Goal: Task Accomplishment & Management: Manage account settings

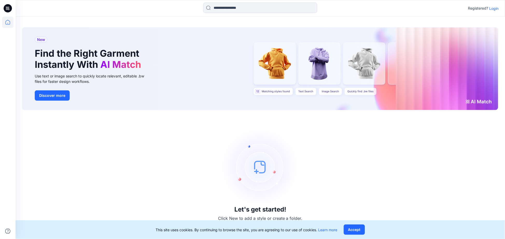
click at [494, 9] on p "Login" at bounding box center [493, 8] width 9 height 5
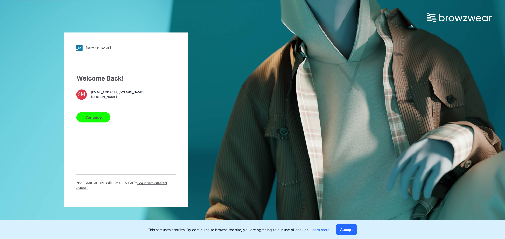
click at [93, 120] on button "Continue" at bounding box center [93, 117] width 34 height 10
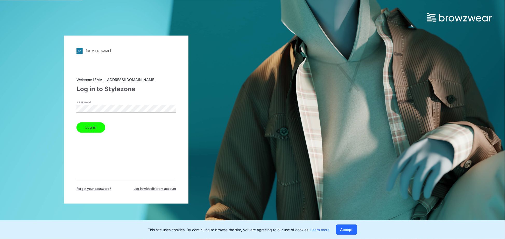
click at [76, 122] on button "Log in" at bounding box center [90, 127] width 29 height 10
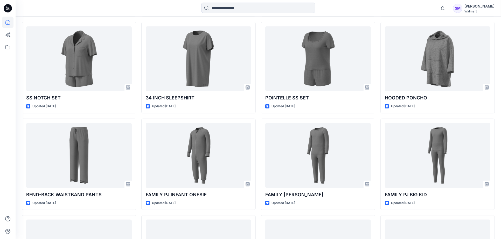
scroll to position [351, 0]
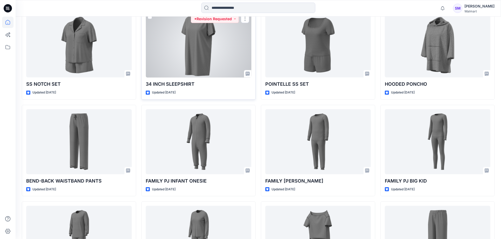
click at [195, 61] on div at bounding box center [199, 45] width 106 height 65
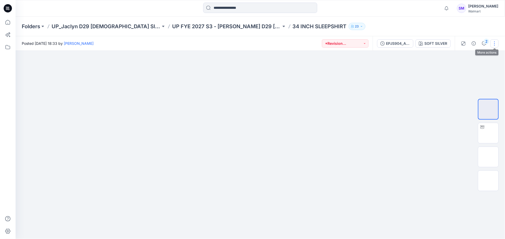
click at [496, 45] on button "button" at bounding box center [494, 43] width 8 height 8
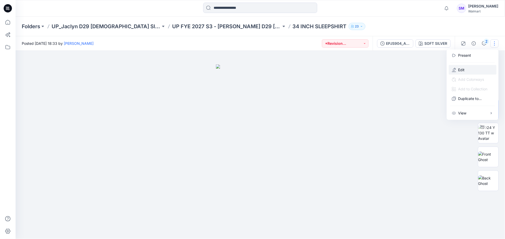
click at [470, 69] on button "Edit" at bounding box center [473, 70] width 48 height 10
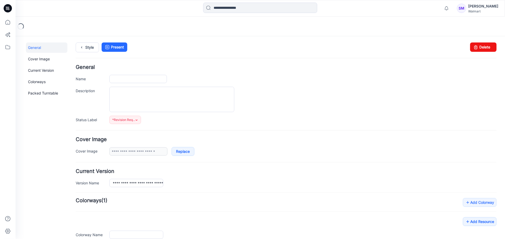
type input "**********"
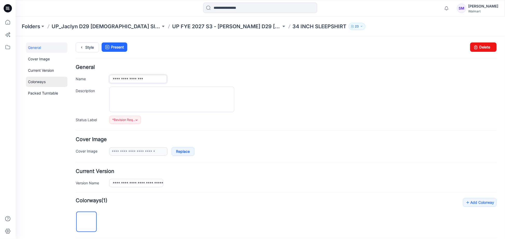
drag, startPoint x: 128, startPoint y: 78, endPoint x: 56, endPoint y: 78, distance: 71.3
click at [56, 78] on div "**********" at bounding box center [256, 214] width 483 height 357
type input "**********"
click at [285, 104] on div at bounding box center [302, 99] width 387 height 25
click at [86, 45] on link "Style" at bounding box center [86, 47] width 23 height 10
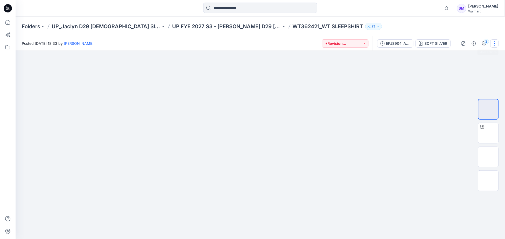
click at [494, 44] on button "button" at bounding box center [494, 43] width 8 height 8
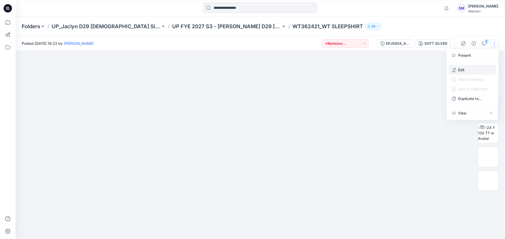
click at [467, 69] on button "Edit" at bounding box center [473, 70] width 48 height 10
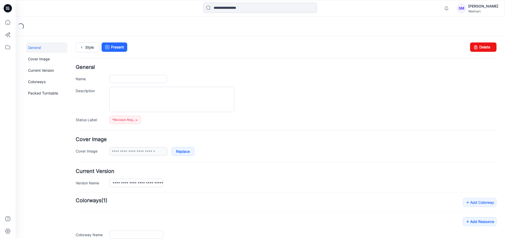
type input "**********"
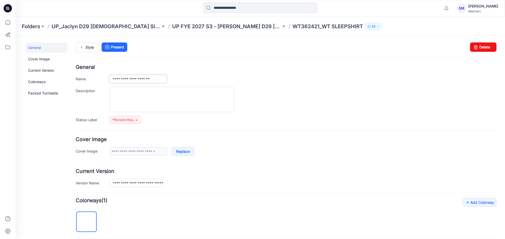
click at [125, 79] on input "**********" at bounding box center [138, 79] width 58 height 8
type input "**********"
click at [387, 87] on div at bounding box center [302, 99] width 387 height 25
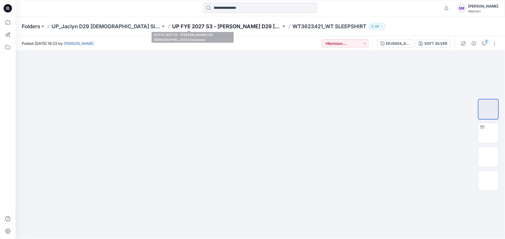
click at [202, 29] on p "UP FYE 2027 S3 - [PERSON_NAME] D29 [DEMOGRAPHIC_DATA] Sleepwear" at bounding box center [226, 26] width 109 height 7
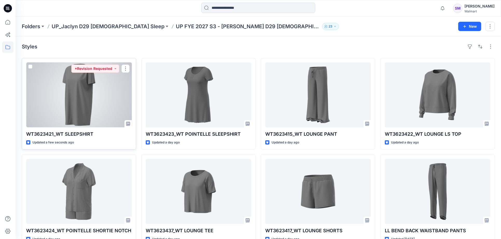
click at [112, 104] on div at bounding box center [79, 94] width 106 height 65
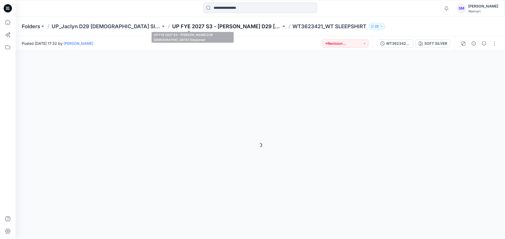
click at [199, 24] on p "UP FYE 2027 S3 - [PERSON_NAME] D29 [DEMOGRAPHIC_DATA] Sleepwear" at bounding box center [226, 26] width 109 height 7
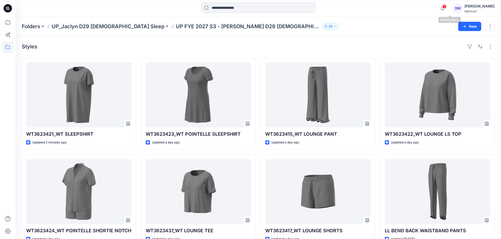
click at [446, 6] on span "1" at bounding box center [444, 6] width 4 height 4
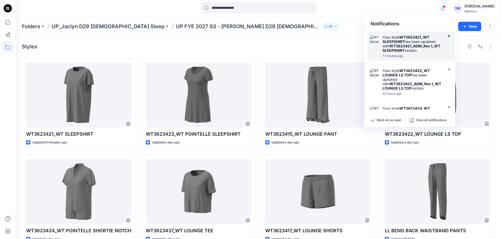
click at [402, 44] on strong "WT3623421_ADM_Rev 1_WT SLEEPSHIRT" at bounding box center [411, 48] width 58 height 9
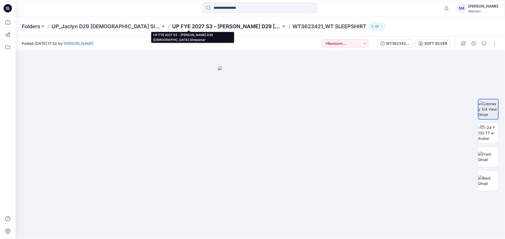
click at [196, 27] on p "UP FYE 2027 S3 - [PERSON_NAME] D29 [DEMOGRAPHIC_DATA] Sleepwear" at bounding box center [226, 26] width 109 height 7
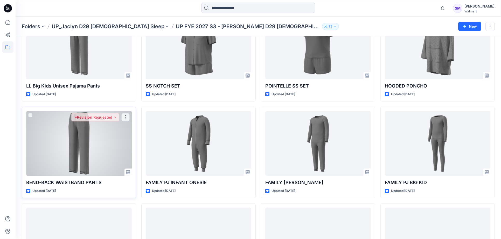
scroll to position [256, 0]
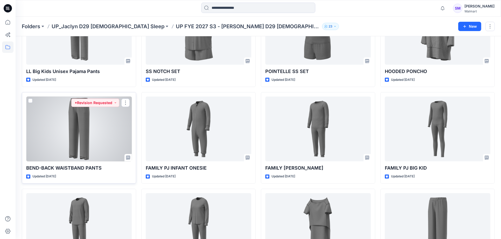
click at [115, 134] on div at bounding box center [79, 129] width 106 height 65
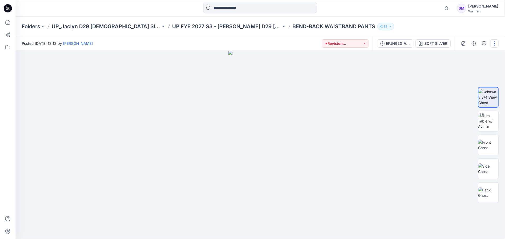
click at [492, 43] on button "button" at bounding box center [494, 43] width 8 height 8
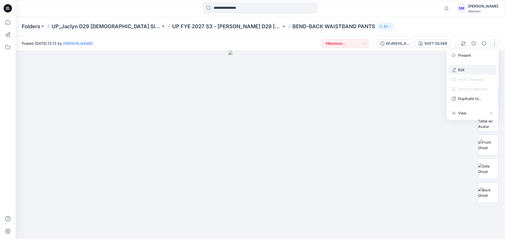
click at [472, 71] on button "Edit" at bounding box center [473, 70] width 48 height 10
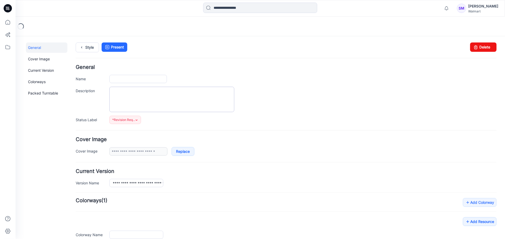
type input "**********"
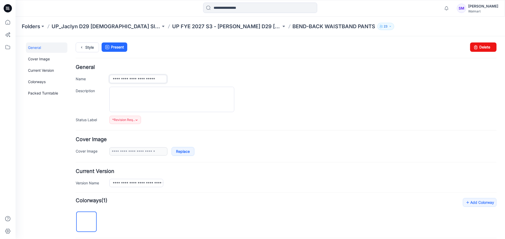
scroll to position [0, 3]
drag, startPoint x: 111, startPoint y: 78, endPoint x: 423, endPoint y: 88, distance: 312.3
click at [423, 88] on div "**********" at bounding box center [285, 94] width 421 height 59
paste input "**********"
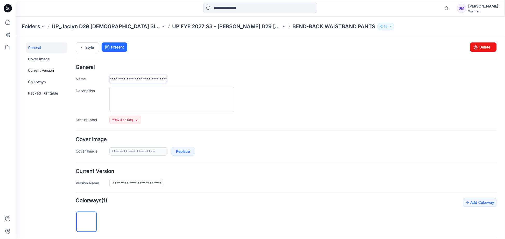
click at [153, 78] on input "**********" at bounding box center [138, 79] width 58 height 8
type input "**********"
click at [232, 77] on div "**********" at bounding box center [302, 79] width 387 height 8
click at [81, 50] on icon at bounding box center [81, 47] width 7 height 9
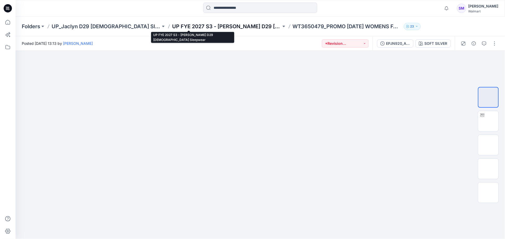
click at [210, 29] on p "UP FYE 2027 S3 - [PERSON_NAME] D29 [DEMOGRAPHIC_DATA] Sleepwear" at bounding box center [226, 26] width 109 height 7
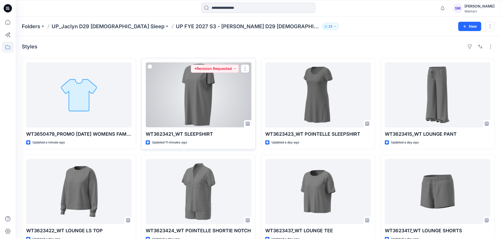
click at [240, 92] on div at bounding box center [199, 94] width 106 height 65
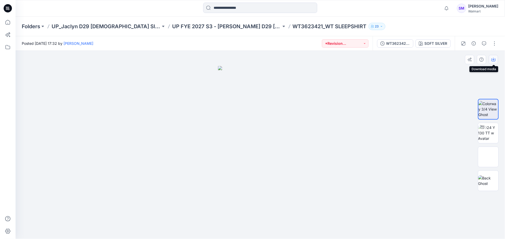
click at [494, 58] on icon "button" at bounding box center [494, 59] width 2 height 3
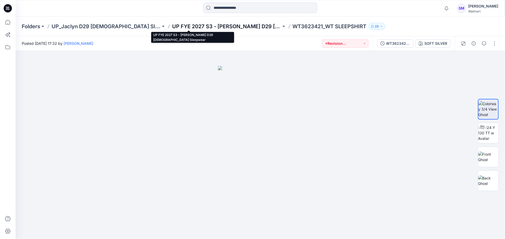
click at [194, 24] on p "UP FYE 2027 S3 - [PERSON_NAME] D29 [DEMOGRAPHIC_DATA] Sleepwear" at bounding box center [226, 26] width 109 height 7
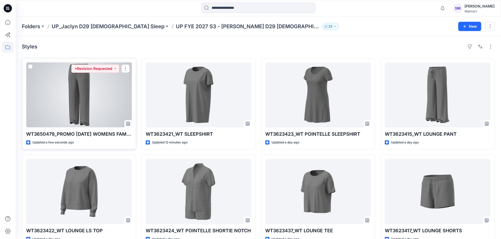
click at [110, 93] on div at bounding box center [79, 94] width 106 height 65
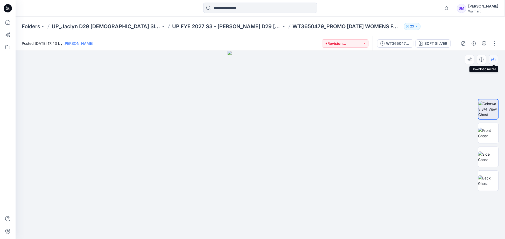
click at [493, 58] on icon "button" at bounding box center [494, 60] width 4 height 4
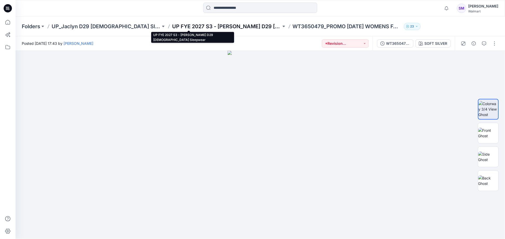
click at [222, 25] on p "UP FYE 2027 S3 - [PERSON_NAME] D29 [DEMOGRAPHIC_DATA] Sleepwear" at bounding box center [226, 26] width 109 height 7
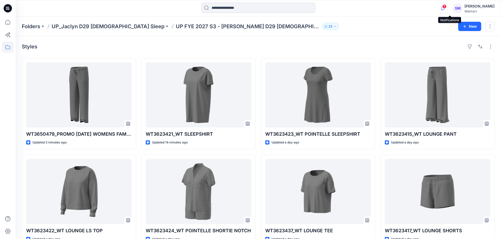
click at [447, 9] on icon "button" at bounding box center [443, 8] width 10 height 10
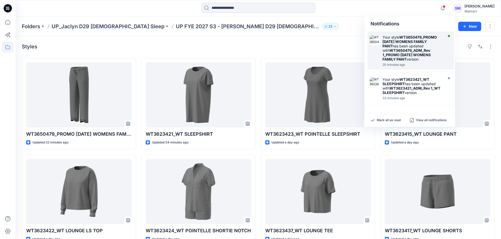
click at [420, 46] on div "Your style WT3650479_PROMO HALLOWEEN WOMENS FAMILY PANT has been updated with W…" at bounding box center [412, 48] width 60 height 26
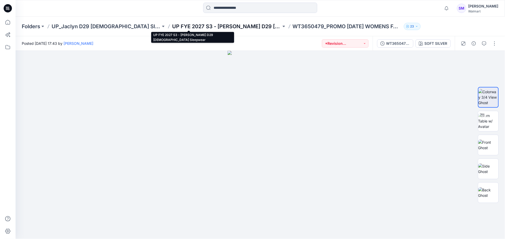
click at [194, 24] on p "UP FYE 2027 S3 - [PERSON_NAME] D29 [DEMOGRAPHIC_DATA] Sleepwear" at bounding box center [226, 26] width 109 height 7
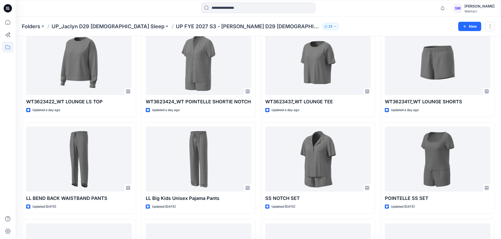
scroll to position [129, 0]
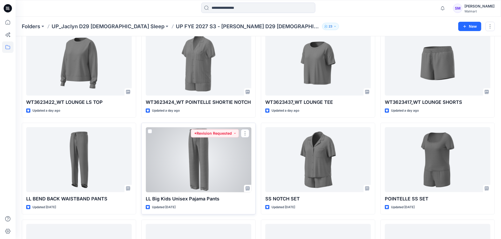
click at [199, 169] on div at bounding box center [199, 159] width 106 height 65
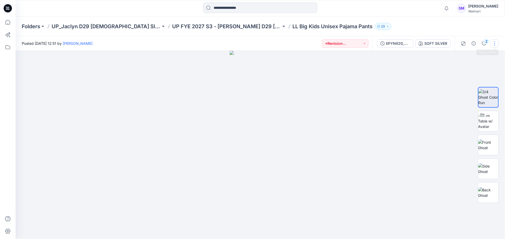
click at [496, 43] on button "button" at bounding box center [494, 43] width 8 height 8
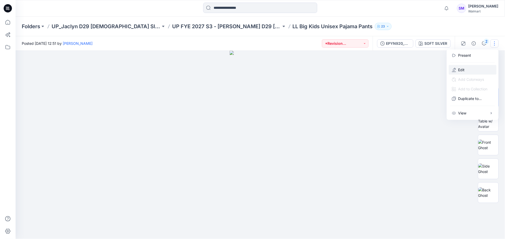
click at [473, 67] on button "Edit" at bounding box center [473, 70] width 48 height 10
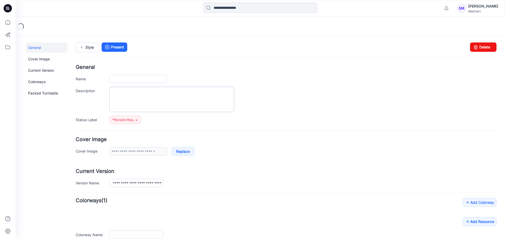
type input "**********"
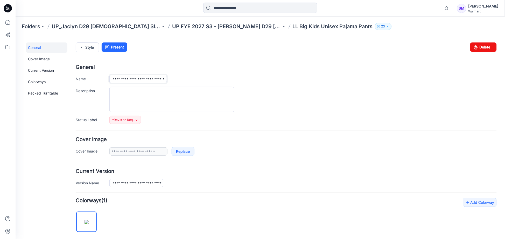
scroll to position [0, 2]
drag, startPoint x: 111, startPoint y: 79, endPoint x: 432, endPoint y: 83, distance: 321.2
click at [432, 83] on div "**********" at bounding box center [285, 94] width 421 height 59
type input "**********"
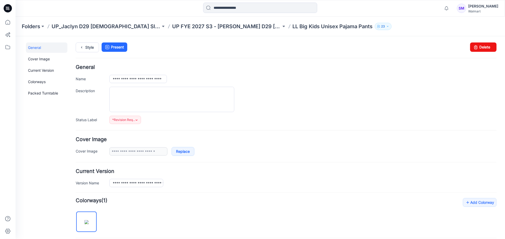
click at [432, 83] on div "**********" at bounding box center [285, 94] width 421 height 59
click at [84, 49] on icon at bounding box center [81, 47] width 7 height 9
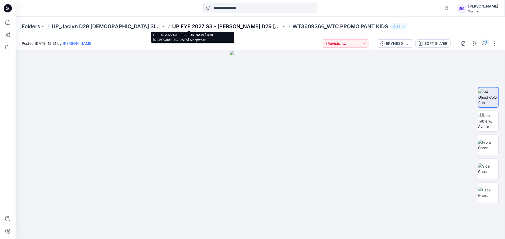
click at [203, 25] on p "UP FYE 2027 S3 - [PERSON_NAME] D29 [DEMOGRAPHIC_DATA] Sleepwear" at bounding box center [226, 26] width 109 height 7
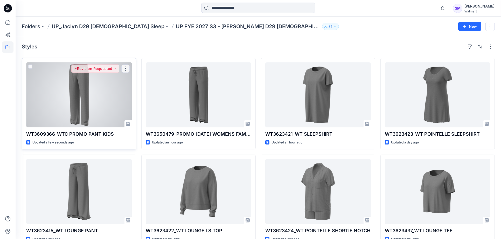
click at [120, 103] on div at bounding box center [79, 94] width 106 height 65
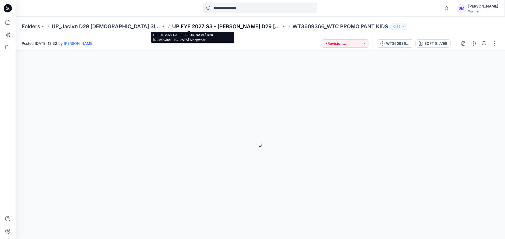
click at [205, 28] on p "UP FYE 2027 S3 - [PERSON_NAME] D29 [DEMOGRAPHIC_DATA] Sleepwear" at bounding box center [226, 26] width 109 height 7
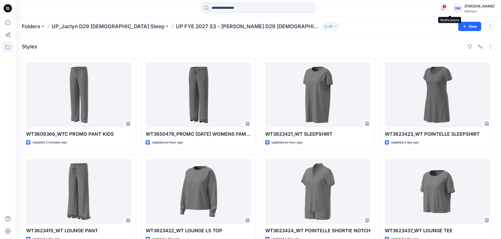
click at [447, 11] on icon "button" at bounding box center [443, 8] width 10 height 10
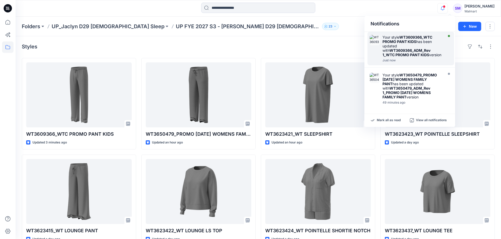
click at [423, 47] on div "Your style WT3609366_WTC PROMO PANT KIDS has been updated with WT3609366_ADM_Re…" at bounding box center [412, 46] width 60 height 22
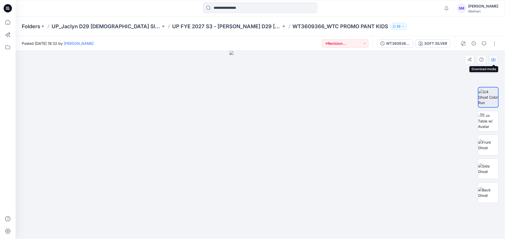
click at [494, 59] on icon "button" at bounding box center [494, 60] width 4 height 4
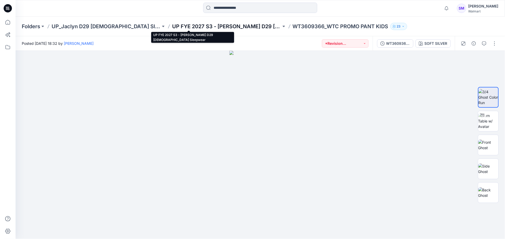
click at [206, 23] on p "UP FYE 2027 S3 - [PERSON_NAME] D29 [DEMOGRAPHIC_DATA] Sleepwear" at bounding box center [226, 26] width 109 height 7
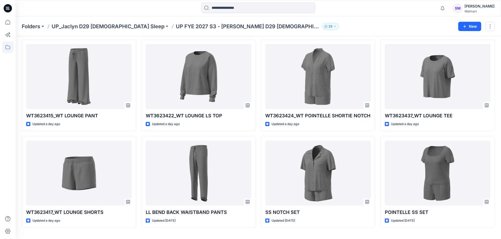
scroll to position [129, 0]
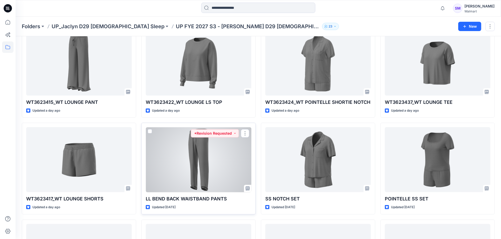
click at [226, 162] on div at bounding box center [199, 159] width 106 height 65
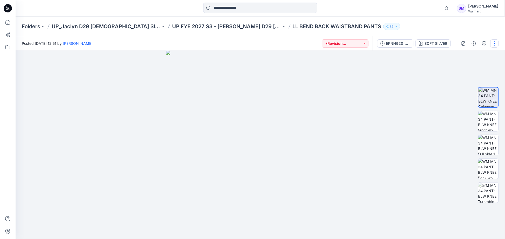
click at [495, 42] on button "button" at bounding box center [494, 43] width 8 height 8
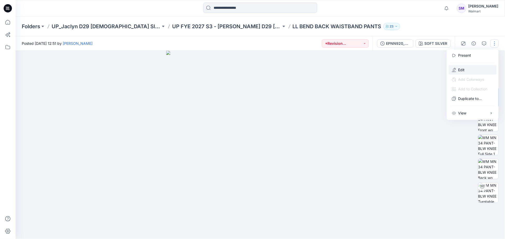
click at [466, 67] on button "Edit" at bounding box center [473, 70] width 48 height 10
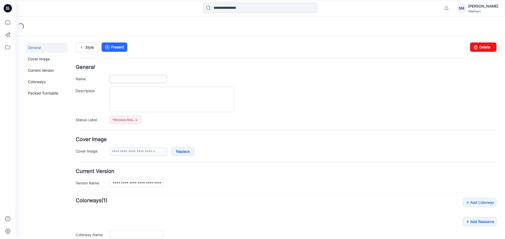
type input "**********"
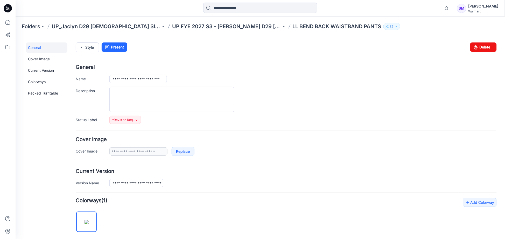
drag, startPoint x: 109, startPoint y: 77, endPoint x: 454, endPoint y: 76, distance: 345.0
click at [449, 75] on div "**********" at bounding box center [285, 79] width 421 height 8
click at [135, 77] on input "**********" at bounding box center [138, 79] width 58 height 8
drag, startPoint x: 110, startPoint y: 80, endPoint x: 315, endPoint y: 83, distance: 205.1
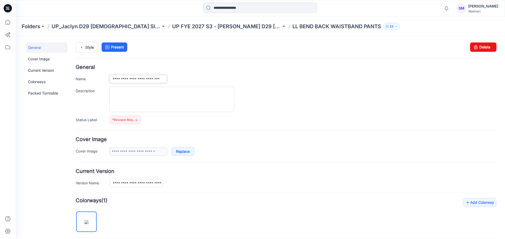
click at [315, 83] on div "**********" at bounding box center [285, 94] width 421 height 59
type input "**********"
click at [315, 83] on div "**********" at bounding box center [285, 94] width 421 height 59
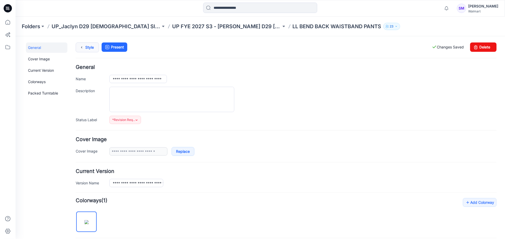
click at [83, 46] on icon at bounding box center [81, 47] width 7 height 9
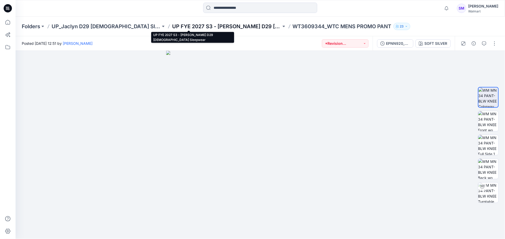
click at [208, 23] on p "UP FYE 2027 S3 - [PERSON_NAME] D29 [DEMOGRAPHIC_DATA] Sleepwear" at bounding box center [226, 26] width 109 height 7
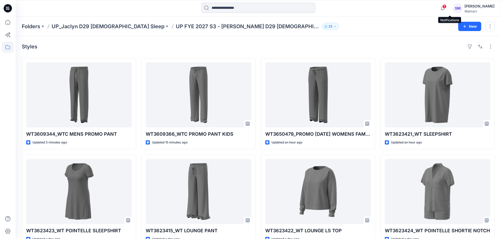
click at [446, 6] on span "1" at bounding box center [444, 6] width 4 height 4
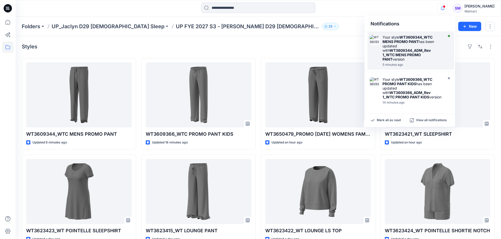
click at [398, 46] on div "Your style WT3609344_WTC MENS PROMO PANT has been updated with WT3609344_ADM_Re…" at bounding box center [412, 48] width 60 height 26
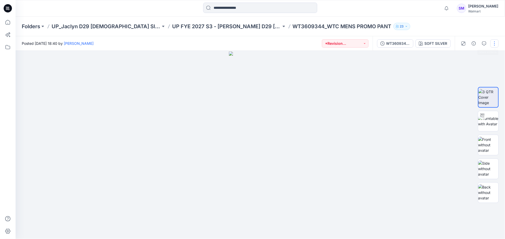
click at [496, 44] on button "button" at bounding box center [494, 43] width 8 height 8
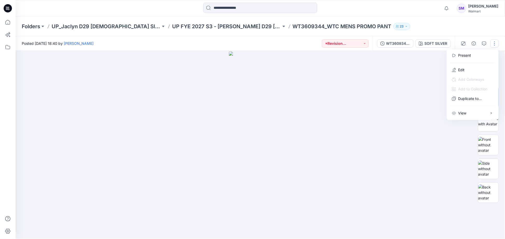
drag, startPoint x: 395, startPoint y: 90, endPoint x: 404, endPoint y: 86, distance: 9.7
click at [395, 90] on div at bounding box center [261, 145] width 490 height 188
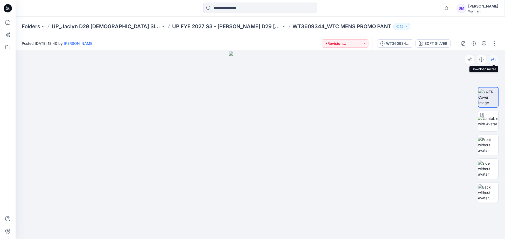
click at [496, 61] on button "button" at bounding box center [493, 59] width 9 height 9
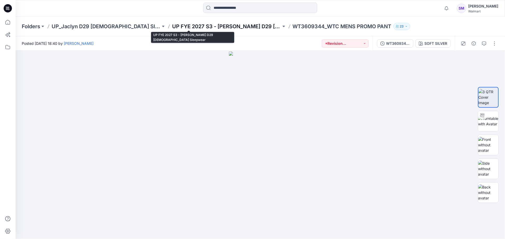
click at [203, 25] on p "UP FYE 2027 S3 - [PERSON_NAME] D29 [DEMOGRAPHIC_DATA] Sleepwear" at bounding box center [226, 26] width 109 height 7
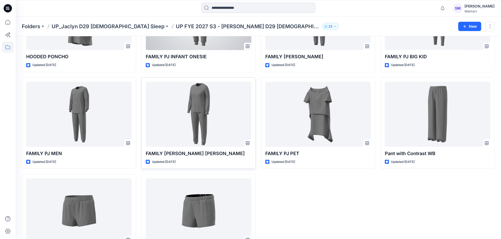
scroll to position [374, 0]
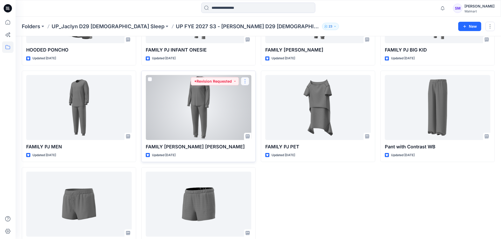
click at [244, 80] on button "button" at bounding box center [245, 81] width 8 height 8
click at [250, 93] on button "Edit" at bounding box center [270, 94] width 56 height 10
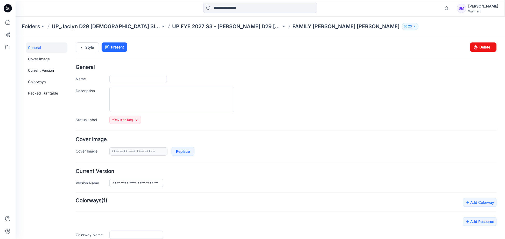
type input "**********"
drag, startPoint x: 147, startPoint y: 76, endPoint x: 84, endPoint y: 83, distance: 63.4
click at [84, 83] on div "**********" at bounding box center [285, 94] width 421 height 59
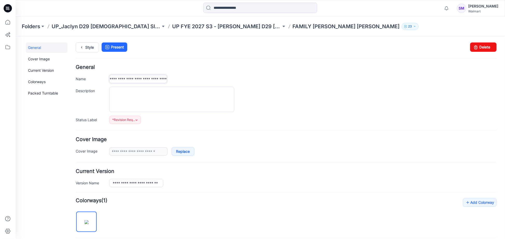
scroll to position [0, 31]
type input "**********"
click at [364, 101] on div at bounding box center [302, 99] width 387 height 25
click at [92, 48] on link "Style" at bounding box center [86, 47] width 23 height 10
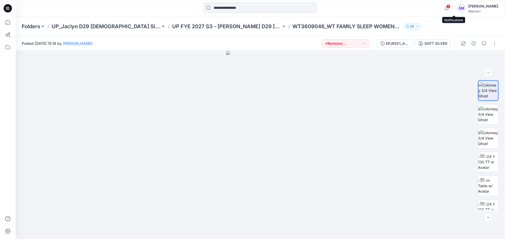
click at [452, 5] on icon "button" at bounding box center [447, 8] width 10 height 10
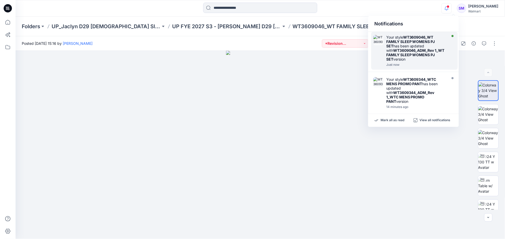
click at [419, 47] on div "Your style WT3609046_WT FAMILY SLEEP WOMENS PJ SET has been updated with WT3609…" at bounding box center [416, 48] width 60 height 26
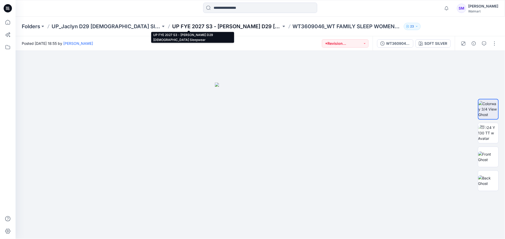
click at [210, 27] on p "UP FYE 2027 S3 - [PERSON_NAME] D29 [DEMOGRAPHIC_DATA] Sleepwear" at bounding box center [226, 26] width 109 height 7
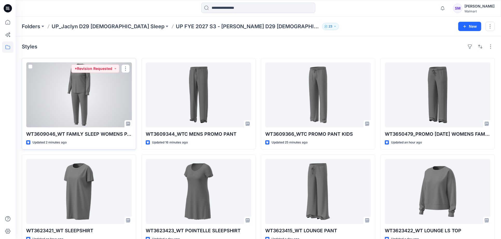
click at [79, 101] on div at bounding box center [79, 94] width 106 height 65
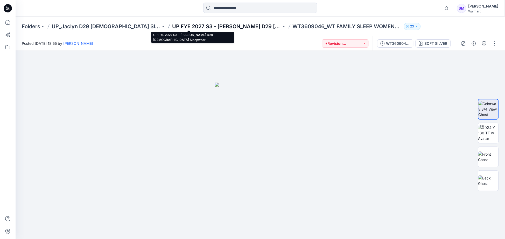
click at [187, 27] on p "UP FYE 2027 S3 - [PERSON_NAME] D29 [DEMOGRAPHIC_DATA] Sleepwear" at bounding box center [226, 26] width 109 height 7
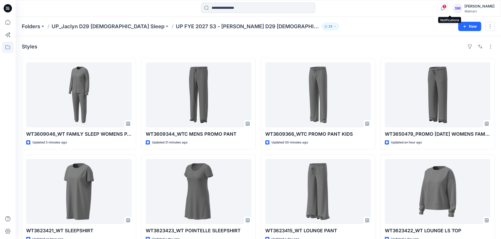
click at [447, 9] on icon "button" at bounding box center [443, 8] width 10 height 10
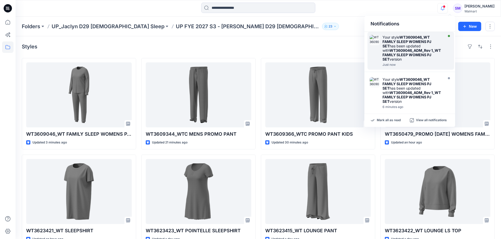
click at [415, 43] on strong "WT3609046_WT FAMILY SLEEP WOMENS PJ SET" at bounding box center [406, 41] width 49 height 13
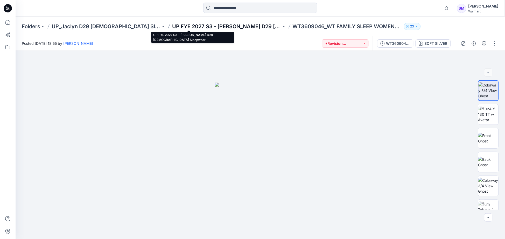
click at [200, 27] on p "UP FYE 2027 S3 - [PERSON_NAME] D29 [DEMOGRAPHIC_DATA] Sleepwear" at bounding box center [226, 26] width 109 height 7
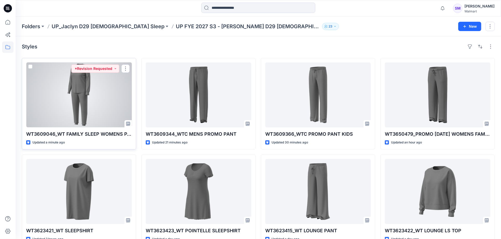
click at [112, 103] on div at bounding box center [79, 94] width 106 height 65
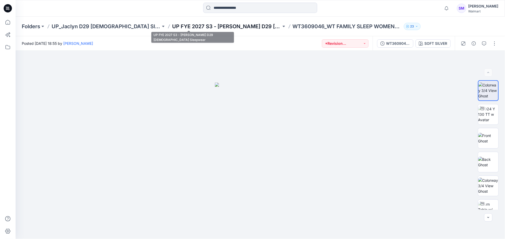
click at [234, 28] on p "UP FYE 2027 S3 - [PERSON_NAME] D29 [DEMOGRAPHIC_DATA] Sleepwear" at bounding box center [226, 26] width 109 height 7
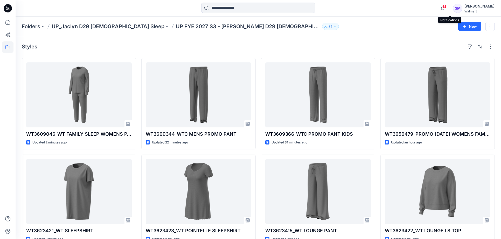
click at [446, 7] on span "1" at bounding box center [444, 6] width 4 height 4
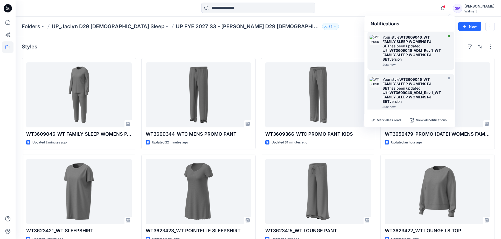
click at [424, 48] on strong "WT3609046_ADM_Rev 1_WT FAMILY SLEEP WOMENS PJ SET" at bounding box center [411, 54] width 58 height 13
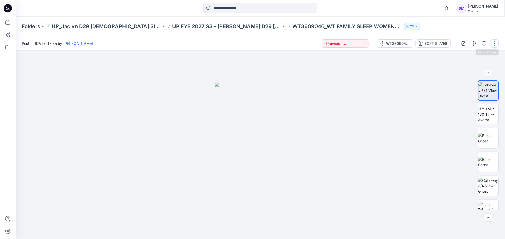
click at [494, 45] on button "button" at bounding box center [494, 43] width 8 height 8
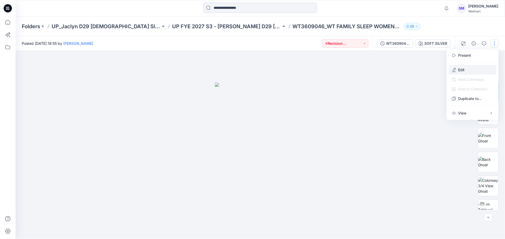
click at [467, 72] on button "Edit" at bounding box center [473, 70] width 48 height 10
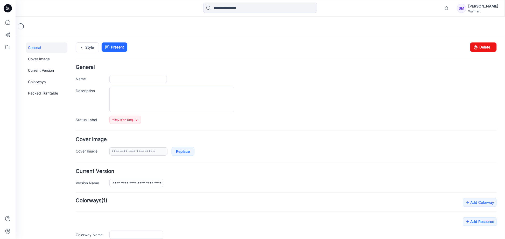
type input "**********"
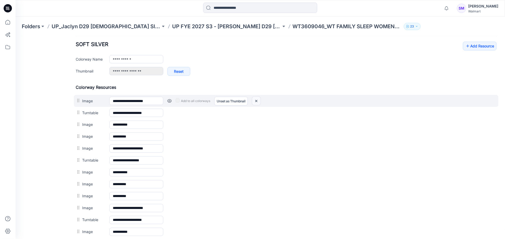
scroll to position [230, 0]
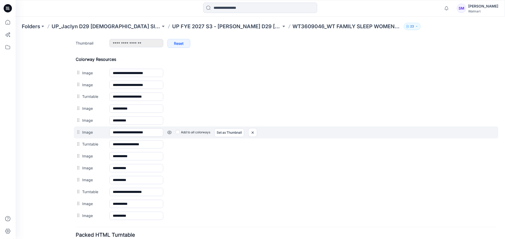
click at [77, 136] on div at bounding box center [78, 132] width 6 height 8
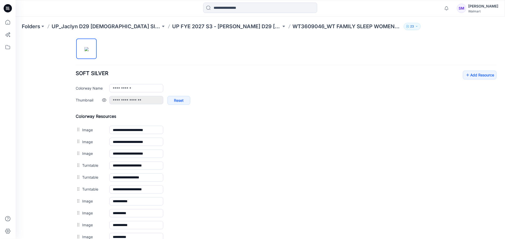
scroll to position [173, 0]
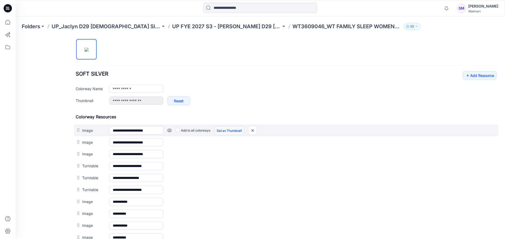
click at [217, 132] on link "Set as Thumbnail" at bounding box center [229, 130] width 30 height 9
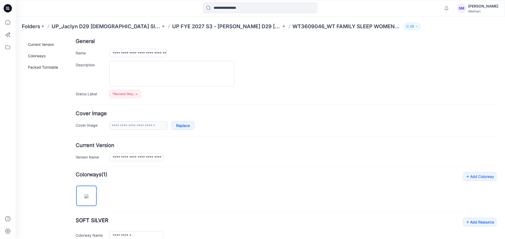
scroll to position [0, 0]
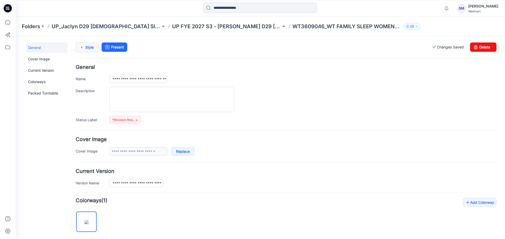
click at [87, 45] on link "Style" at bounding box center [86, 47] width 23 height 10
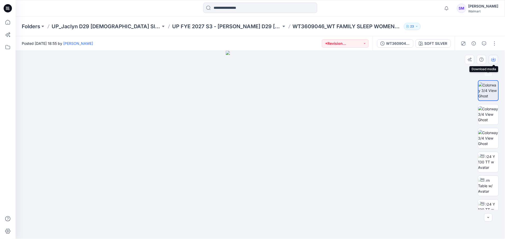
click at [494, 63] on button "button" at bounding box center [493, 59] width 9 height 9
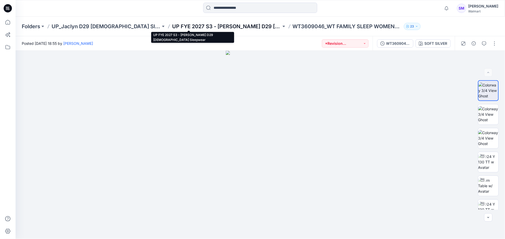
click at [213, 26] on p "UP FYE 2027 S3 - [PERSON_NAME] D29 [DEMOGRAPHIC_DATA] Sleepwear" at bounding box center [226, 26] width 109 height 7
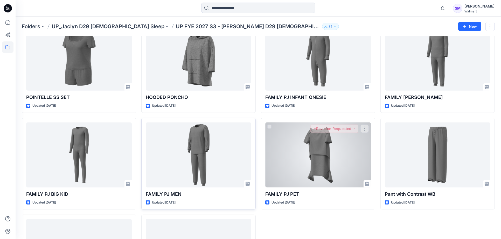
scroll to position [371, 0]
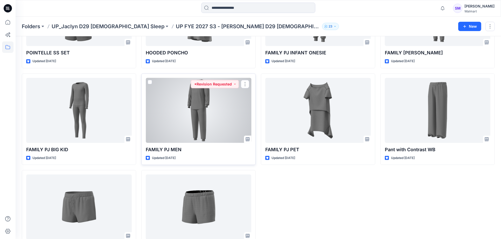
click at [221, 122] on div at bounding box center [199, 110] width 106 height 65
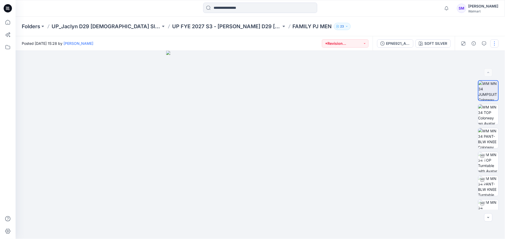
click at [493, 43] on button "button" at bounding box center [494, 43] width 8 height 8
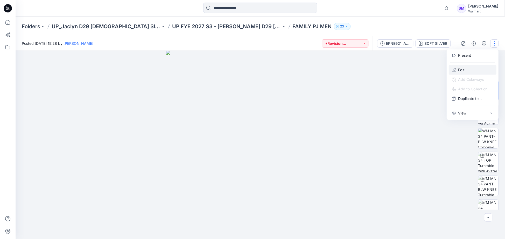
click at [471, 70] on button "Edit" at bounding box center [473, 70] width 48 height 10
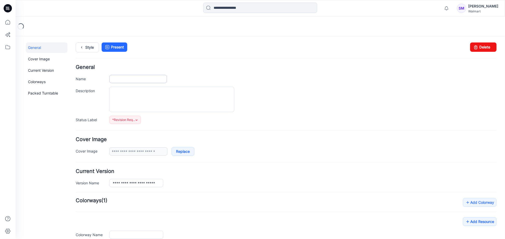
type input "**********"
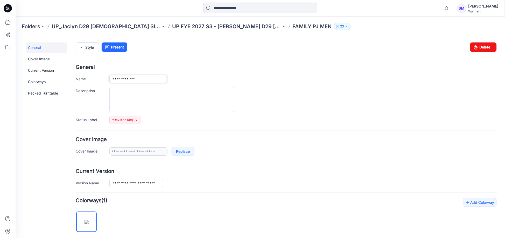
drag, startPoint x: 111, startPoint y: 77, endPoint x: 252, endPoint y: 91, distance: 141.2
click at [252, 91] on div "**********" at bounding box center [285, 94] width 421 height 59
type input "*"
click at [155, 77] on input "**********" at bounding box center [138, 79] width 58 height 8
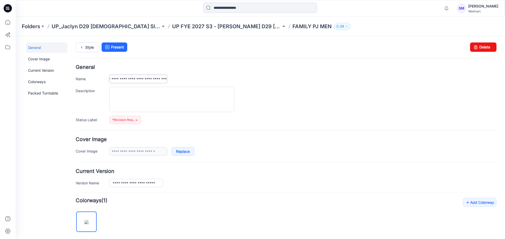
type input "**********"
click at [317, 81] on div "**********" at bounding box center [302, 79] width 387 height 8
click at [82, 44] on icon at bounding box center [81, 47] width 7 height 9
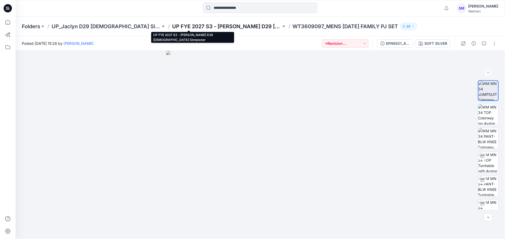
click at [210, 26] on p "UP FYE 2027 S3 - [PERSON_NAME] D29 [DEMOGRAPHIC_DATA] Sleepwear" at bounding box center [226, 26] width 109 height 7
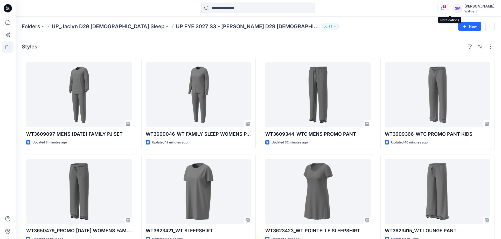
click at [447, 6] on icon "button" at bounding box center [443, 8] width 10 height 10
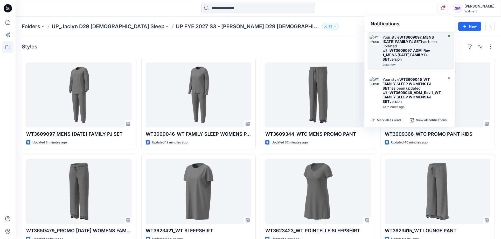
click at [420, 47] on div "Your style WT3609097_MENS HALLOWEEN FAMILY PJ SET has been updated with WT36090…" at bounding box center [412, 48] width 60 height 26
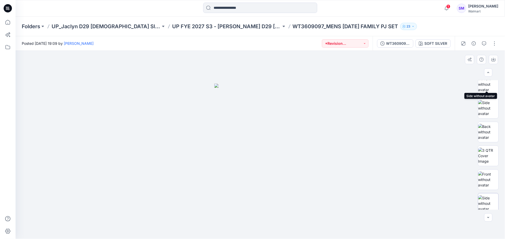
scroll to position [82, 0]
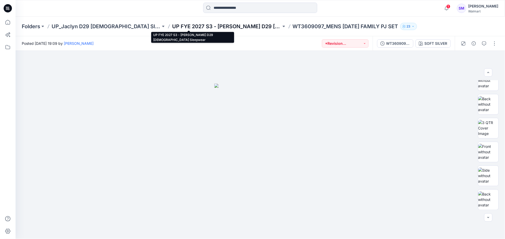
click at [225, 27] on p "UP FYE 2027 S3 - [PERSON_NAME] D29 [DEMOGRAPHIC_DATA] Sleepwear" at bounding box center [226, 26] width 109 height 7
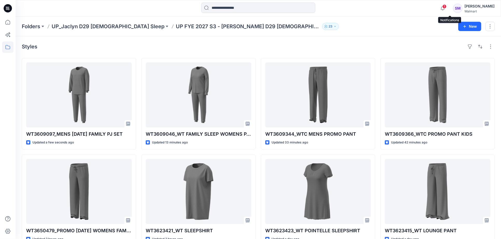
click at [446, 7] on span "1" at bounding box center [444, 6] width 4 height 4
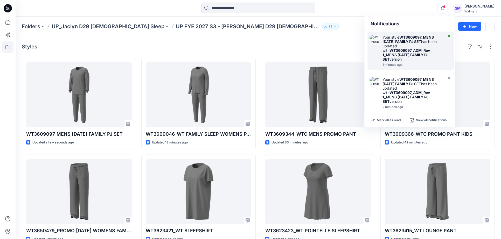
click at [398, 49] on strong "WT3609097_ADM_Rev 1_MENS [DATE] FAMILY PJ SET" at bounding box center [405, 54] width 47 height 13
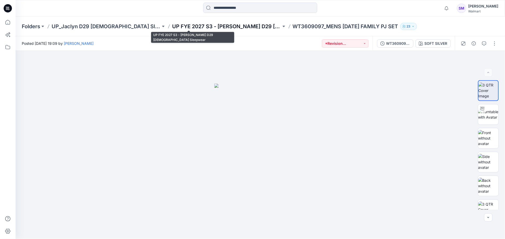
click at [184, 26] on p "UP FYE 2027 S3 - [PERSON_NAME] D29 [DEMOGRAPHIC_DATA] Sleepwear" at bounding box center [226, 26] width 109 height 7
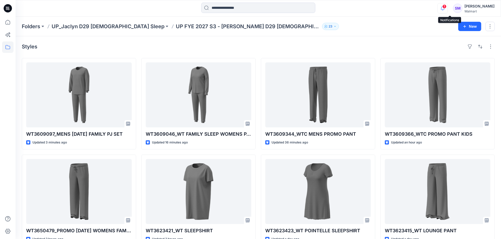
click at [444, 10] on icon "button" at bounding box center [443, 7] width 4 height 3
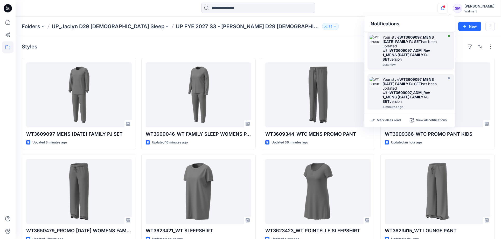
click at [419, 48] on strong "WT3609097_ADM_Rev 1_MENS [DATE] FAMILY PJ SET" at bounding box center [405, 54] width 47 height 13
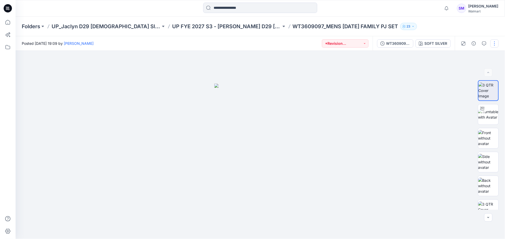
click at [495, 44] on button "button" at bounding box center [494, 43] width 8 height 8
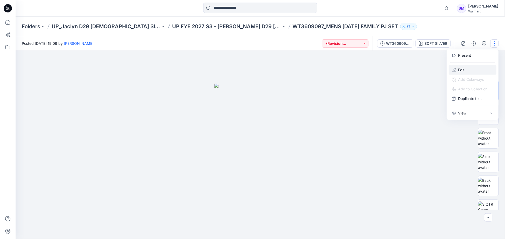
click at [465, 68] on button "Edit" at bounding box center [473, 70] width 48 height 10
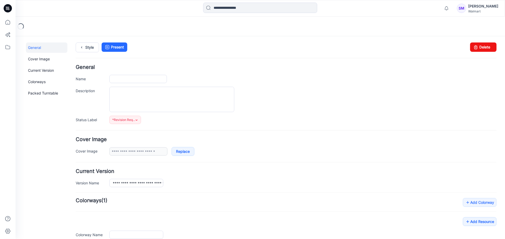
type input "**********"
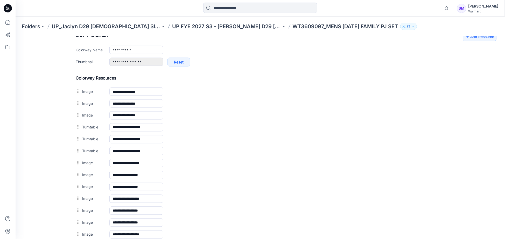
scroll to position [125, 0]
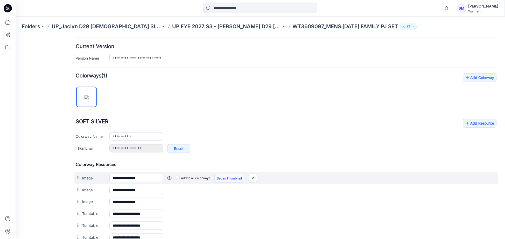
click at [226, 180] on link "Set as Thumbnail" at bounding box center [229, 178] width 30 height 9
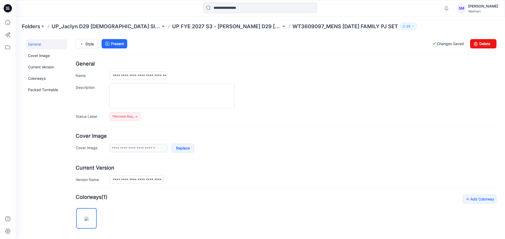
scroll to position [0, 0]
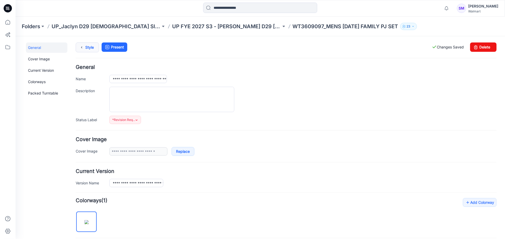
click at [94, 46] on link "Style" at bounding box center [86, 47] width 23 height 10
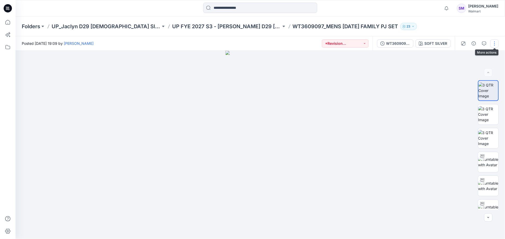
click at [494, 41] on button "button" at bounding box center [494, 43] width 8 height 8
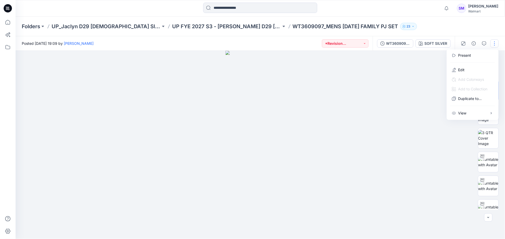
click at [438, 87] on div at bounding box center [261, 145] width 490 height 188
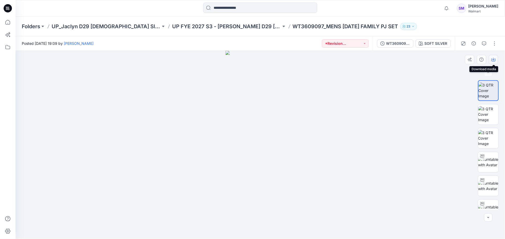
click at [496, 58] on icon "button" at bounding box center [494, 60] width 4 height 4
click at [189, 24] on p "UP FYE 2027 S3 - [PERSON_NAME] D29 [DEMOGRAPHIC_DATA] Sleepwear" at bounding box center [226, 26] width 109 height 7
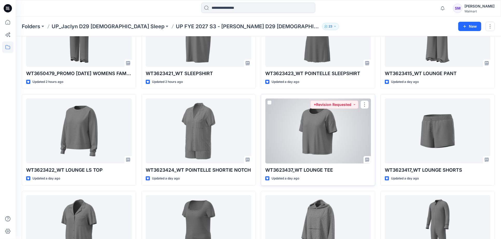
scroll to position [301, 0]
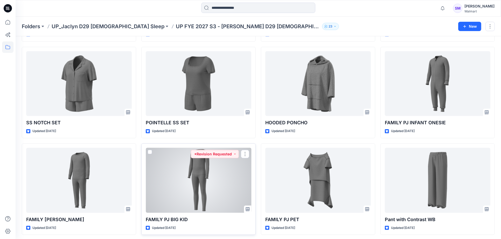
click at [216, 179] on div at bounding box center [199, 180] width 106 height 65
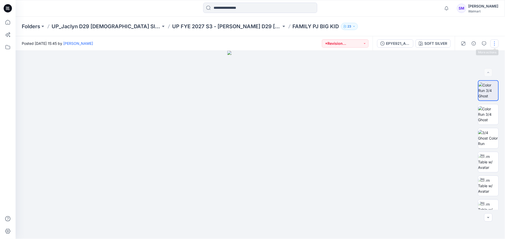
click at [493, 42] on button "button" at bounding box center [494, 43] width 8 height 8
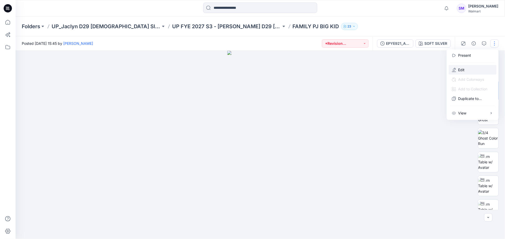
click at [461, 68] on p "Edit" at bounding box center [461, 69] width 6 height 5
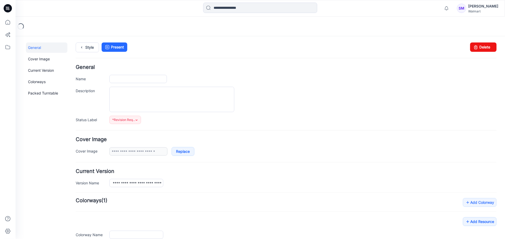
type input "**********"
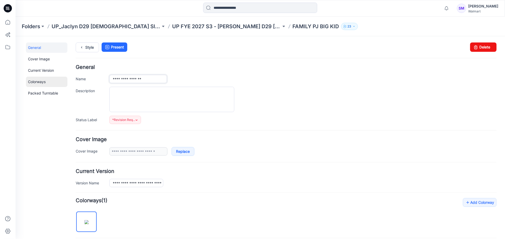
drag, startPoint x: 148, startPoint y: 79, endPoint x: 60, endPoint y: 78, distance: 87.1
type input "**********"
click at [306, 90] on div at bounding box center [302, 99] width 387 height 25
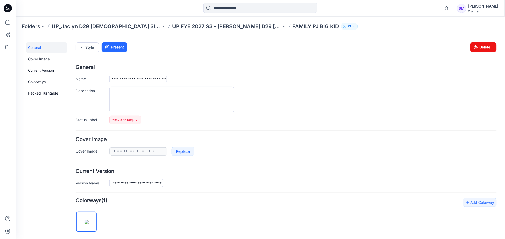
scroll to position [0, 0]
click at [87, 48] on link "Style" at bounding box center [86, 47] width 23 height 10
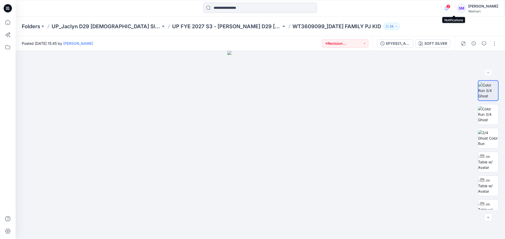
click at [452, 6] on icon "button" at bounding box center [447, 8] width 10 height 10
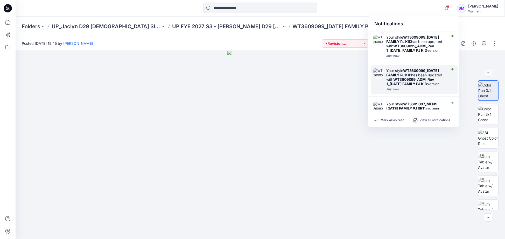
click at [434, 86] on div "Your style WT3609099_HALLOWEEN FAMILY PJ KID has been updated with WT3609099_AD…" at bounding box center [416, 77] width 60 height 18
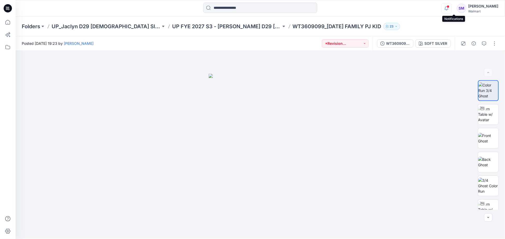
click at [452, 9] on icon "button" at bounding box center [447, 8] width 10 height 10
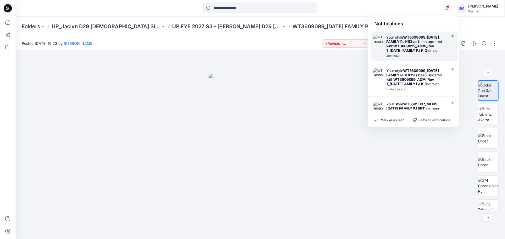
click at [428, 53] on strong "WT3609099_ADM_Rev 1_[DATE] FAMILY PJ KID" at bounding box center [410, 48] width 48 height 9
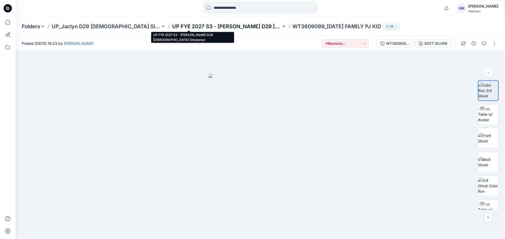
click at [219, 25] on p "UP FYE 2027 S3 - [PERSON_NAME] D29 [DEMOGRAPHIC_DATA] Sleepwear" at bounding box center [226, 26] width 109 height 7
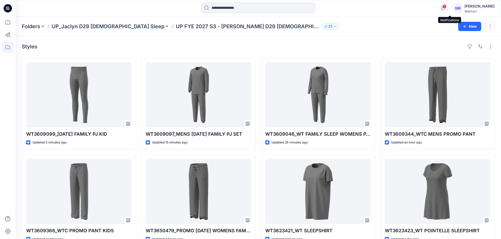
click at [447, 9] on icon "button" at bounding box center [443, 8] width 10 height 10
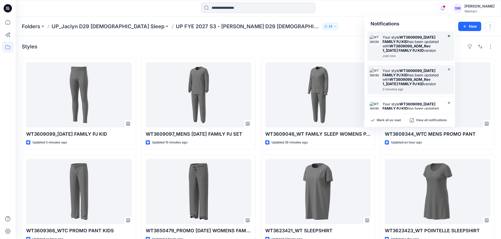
click at [423, 47] on div "Your style WT3609099_HALLOWEEN FAMILY PJ KID has been updated with WT3609099_AD…" at bounding box center [412, 44] width 60 height 18
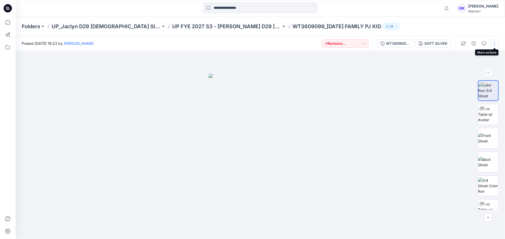
click at [497, 43] on button "button" at bounding box center [494, 43] width 8 height 8
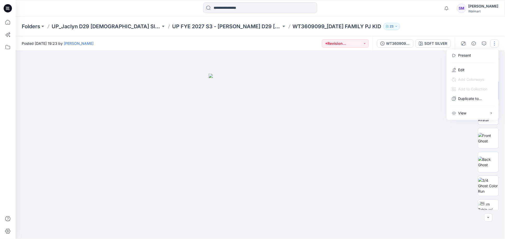
click at [389, 141] on div at bounding box center [261, 145] width 490 height 188
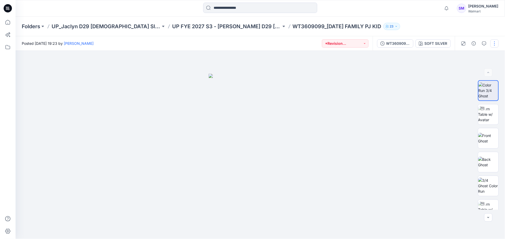
click at [496, 42] on button "button" at bounding box center [494, 43] width 8 height 8
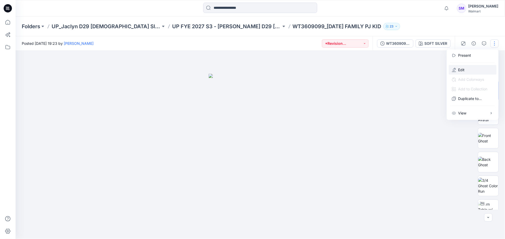
click at [468, 68] on button "Edit" at bounding box center [473, 70] width 48 height 10
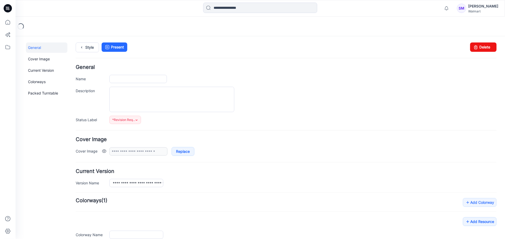
type input "**********"
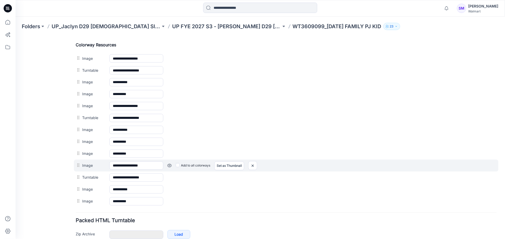
scroll to position [230, 0]
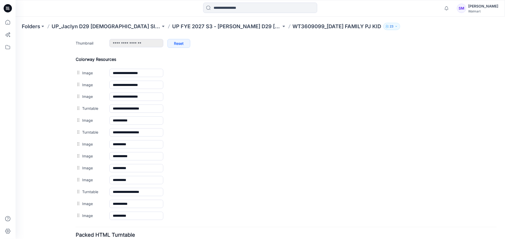
click at [78, 196] on div at bounding box center [78, 192] width 6 height 8
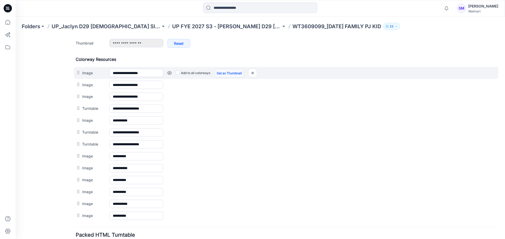
click at [234, 71] on link "Set as Thumbnail" at bounding box center [229, 73] width 30 height 9
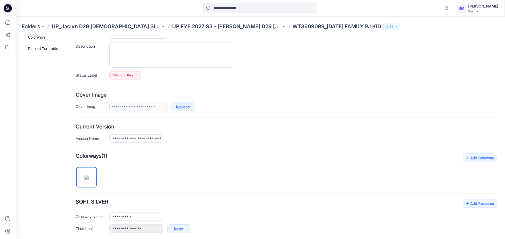
scroll to position [0, 0]
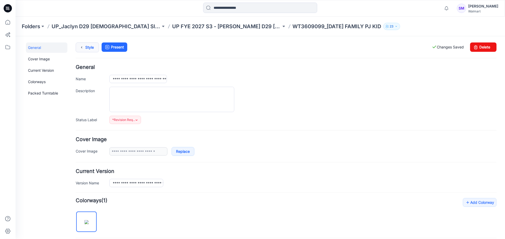
click at [90, 47] on link "Style" at bounding box center [86, 47] width 23 height 10
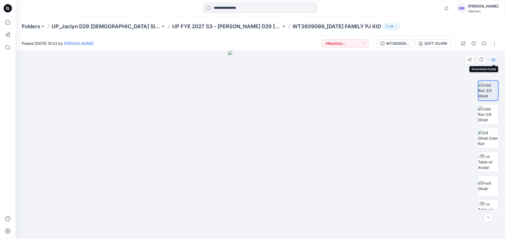
click at [492, 59] on icon "button" at bounding box center [494, 60] width 4 height 4
click at [187, 26] on p "UP FYE 2027 S3 - [PERSON_NAME] D29 [DEMOGRAPHIC_DATA] Sleepwear" at bounding box center [226, 26] width 109 height 7
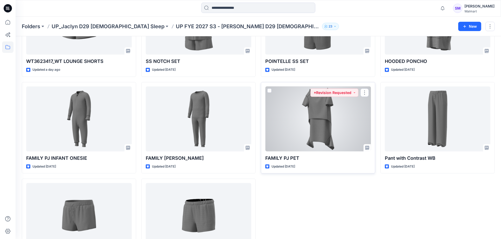
scroll to position [400, 0]
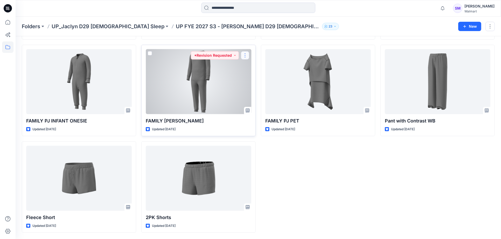
click at [246, 53] on button "button" at bounding box center [245, 55] width 8 height 8
click at [250, 66] on button "Edit" at bounding box center [270, 68] width 56 height 10
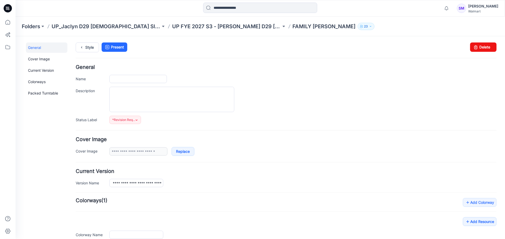
type input "**********"
drag, startPoint x: 154, startPoint y: 78, endPoint x: 79, endPoint y: 71, distance: 75.5
click at [79, 71] on div "**********" at bounding box center [285, 94] width 421 height 59
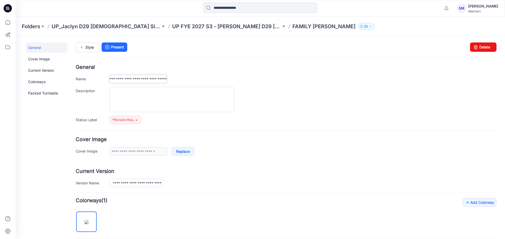
scroll to position [0, 35]
type input "**********"
click at [310, 97] on div at bounding box center [302, 99] width 387 height 25
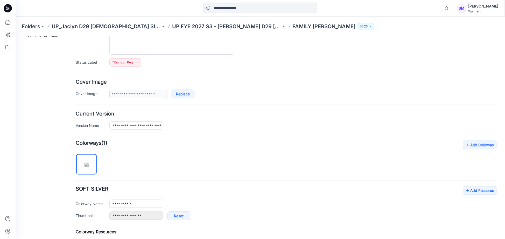
scroll to position [0, 0]
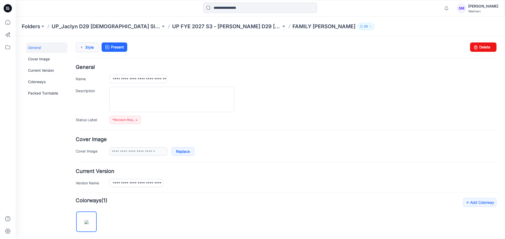
click at [86, 46] on link "Style" at bounding box center [86, 47] width 23 height 10
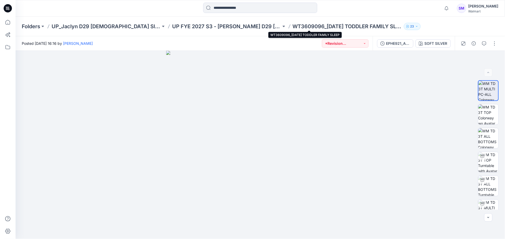
click at [293, 25] on p "WT3609096_[DATE] TODDLER FAMILY SLEEP" at bounding box center [347, 26] width 109 height 7
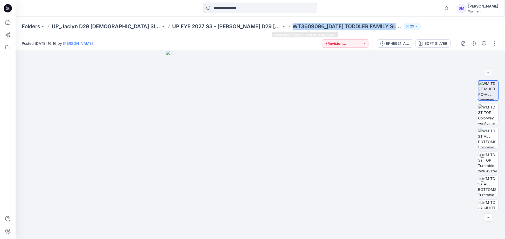
click at [293, 25] on p "WT3609096_[DATE] TODDLER FAMILY SLEEP" at bounding box center [347, 26] width 109 height 7
copy div "WT3609096_[DATE] TODDLER FAMILY SLEEP 23"
